Goal: Information Seeking & Learning: Learn about a topic

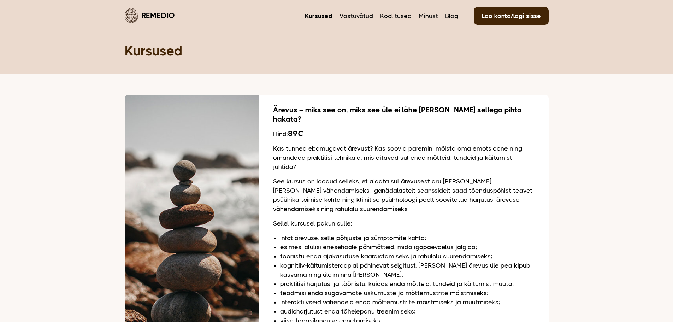
scroll to position [495, 0]
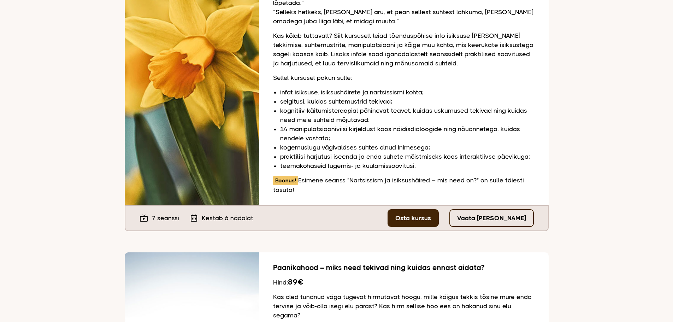
click at [489, 209] on link "Vaata tasuta seanssi" at bounding box center [491, 218] width 84 height 18
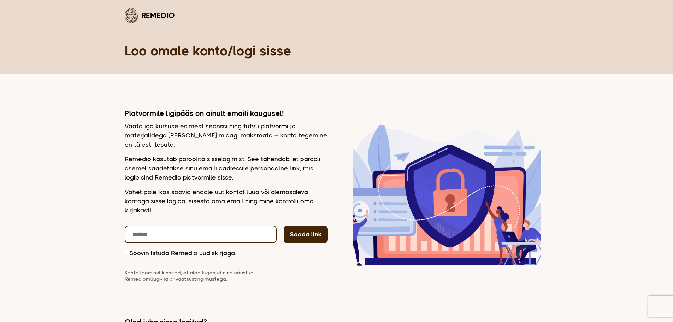
click at [176, 231] on input "email" at bounding box center [201, 234] width 152 height 18
type input "**********"
click at [302, 235] on button "Saada link" at bounding box center [306, 234] width 44 height 18
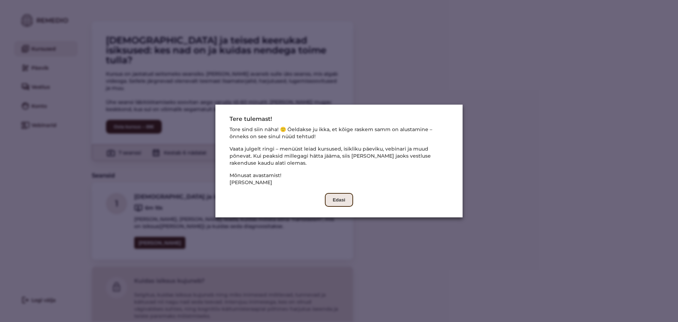
click at [325, 200] on button "Edasi" at bounding box center [339, 200] width 28 height 14
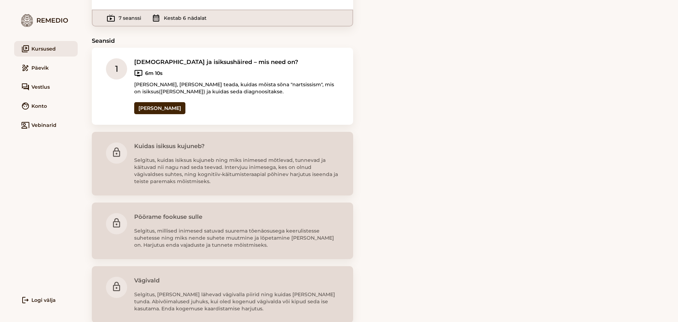
scroll to position [118, 0]
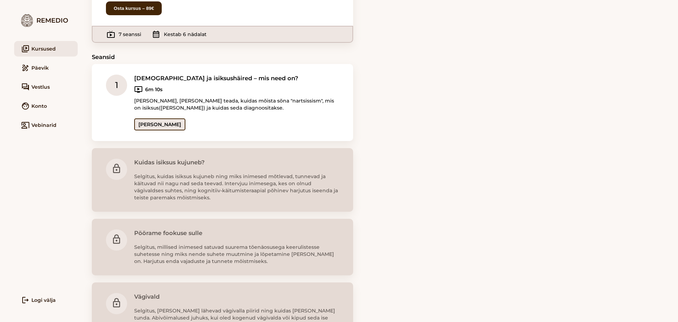
click at [158, 118] on link "Ava seanss" at bounding box center [159, 124] width 51 height 12
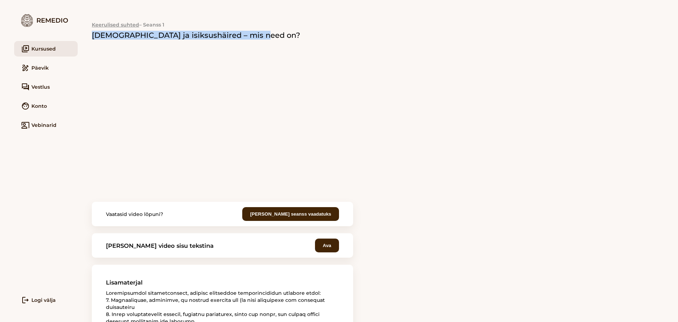
drag, startPoint x: 92, startPoint y: 35, endPoint x: 259, endPoint y: 35, distance: 166.7
click at [259, 35] on h2 "Nartsissism ja isiksushäired – mis need on?" at bounding box center [222, 35] width 261 height 7
copy h2 "Nartsissism ja isiksushäired – mis need on?"
drag, startPoint x: 92, startPoint y: 35, endPoint x: 126, endPoint y: 41, distance: 34.4
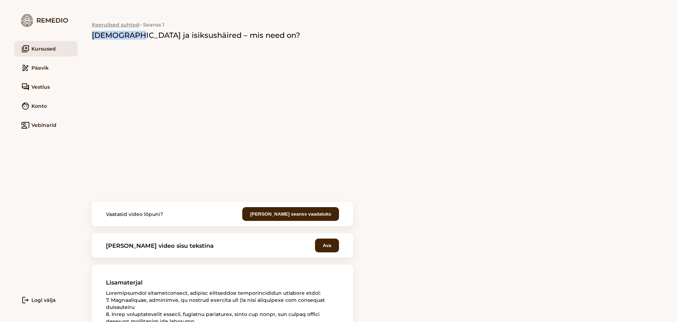
click at [127, 39] on h2 "Nartsissism ja isiksushäired – mis need on?" at bounding box center [222, 35] width 261 height 7
click at [487, 232] on main "Keerulised suhted – Seanss 1 Nartsissism ja isiksushäired – mis need on? Vaatas…" at bounding box center [378, 161] width 601 height 322
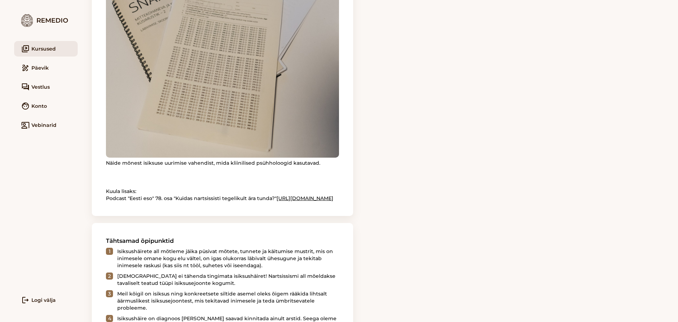
scroll to position [565, 0]
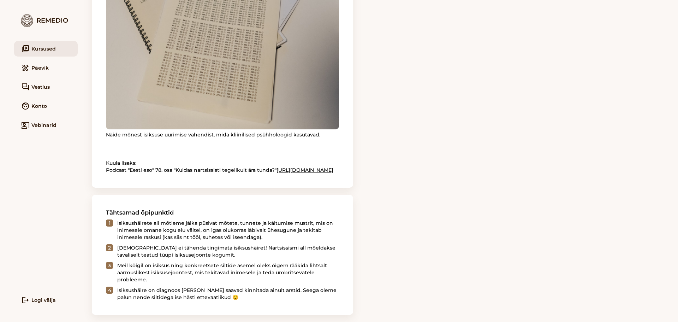
click at [277, 173] on link "https://www.youtube.com/watch?v=MvnjDydnVJU&t=2399s" at bounding box center [305, 170] width 57 height 6
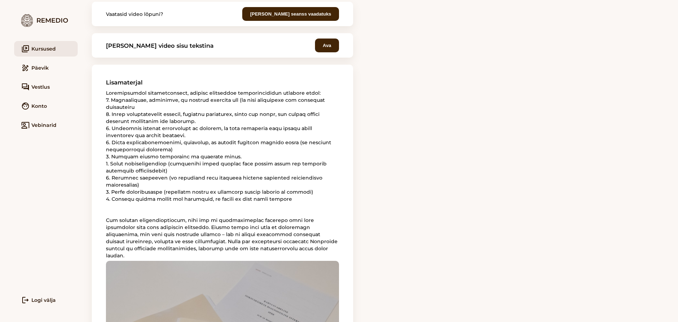
scroll to position [183, 0]
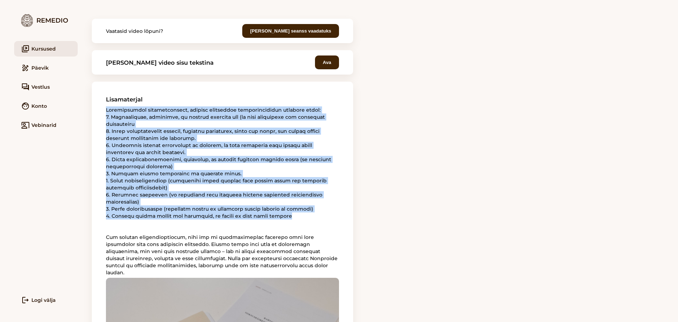
drag, startPoint x: 106, startPoint y: 110, endPoint x: 295, endPoint y: 208, distance: 212.8
copy p "Stereotüüpsed isiksusejooned, millest räägitakse nartsissistliku isiksuse puhul…"
click at [400, 143] on main "Keerulised suhted – Seanss 1 Nartsissism ja isiksushäired – mis need on? Vaatas…" at bounding box center [378, 161] width 601 height 322
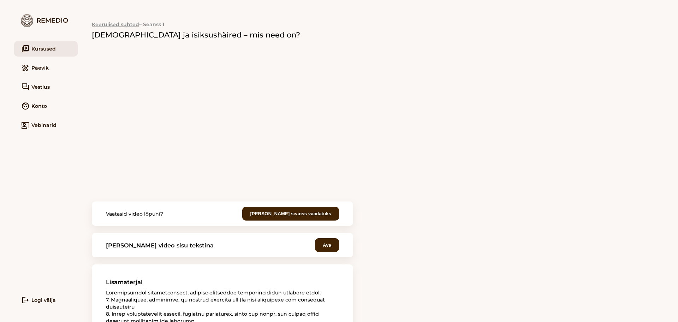
scroll to position [0, 0]
